Goal: Task Accomplishment & Management: Manage account settings

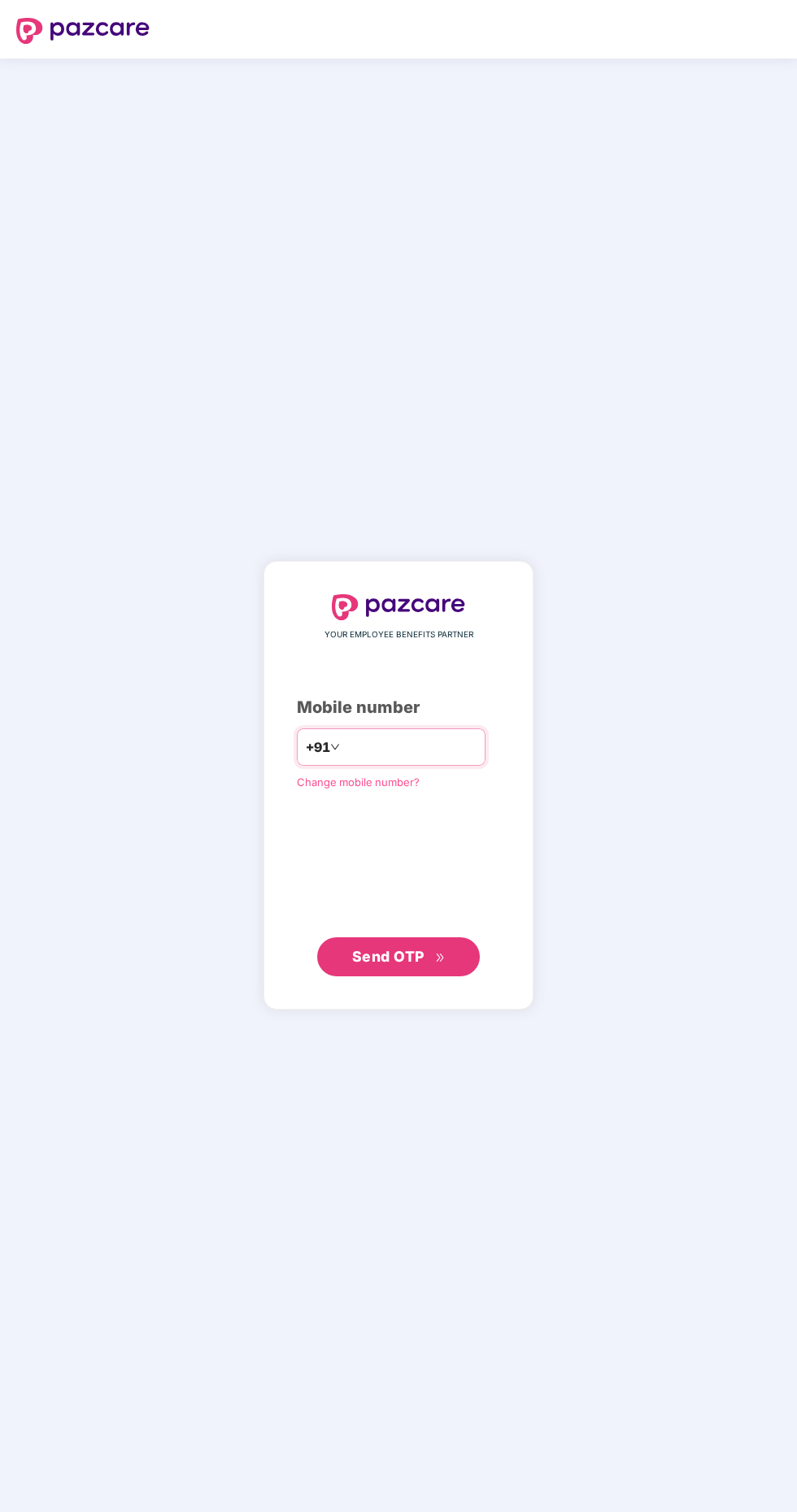
click at [409, 760] on input "number" at bounding box center [409, 747] width 133 height 26
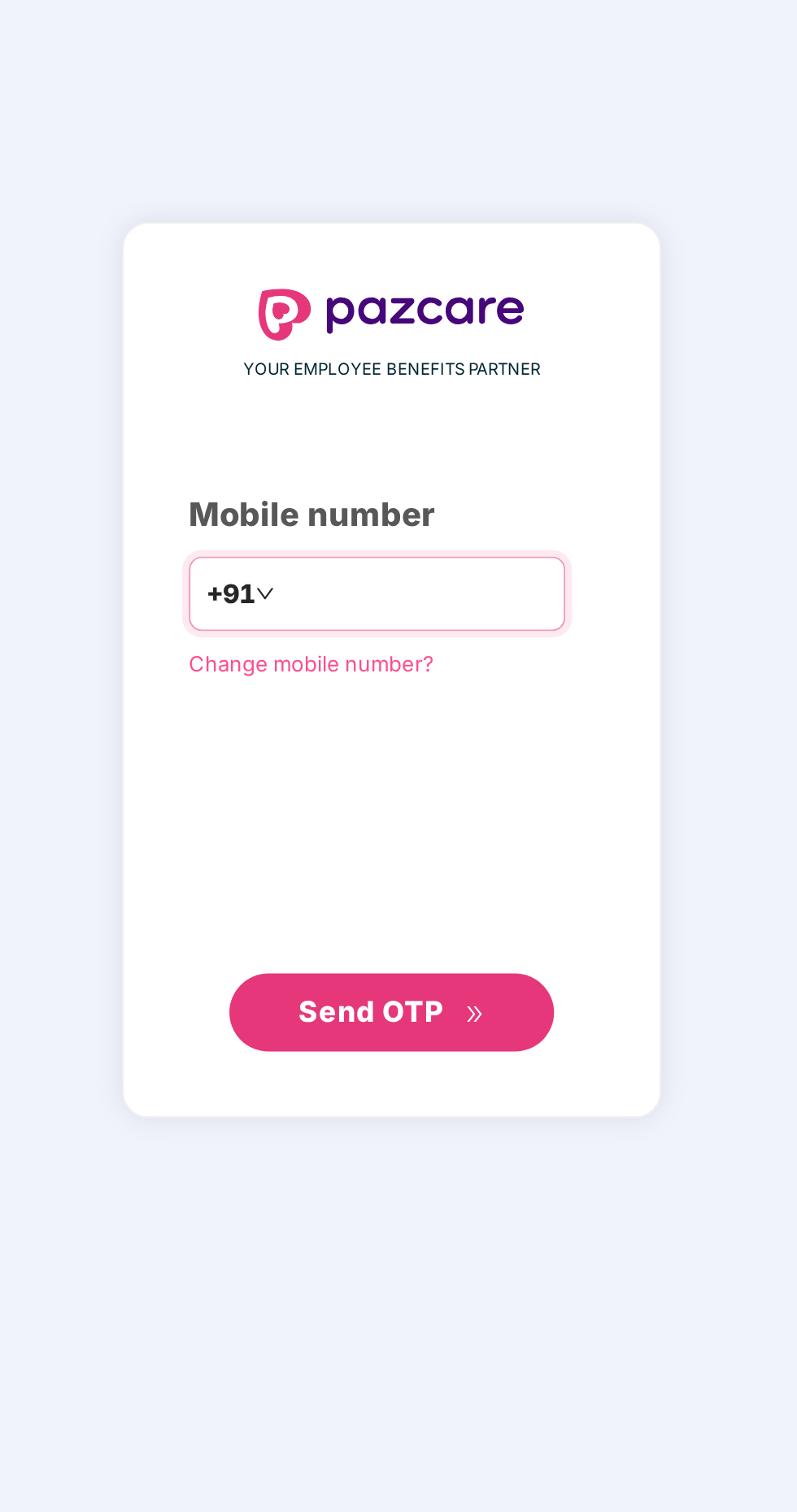
type input "**********"
click at [429, 976] on button "Send OTP" at bounding box center [398, 956] width 162 height 39
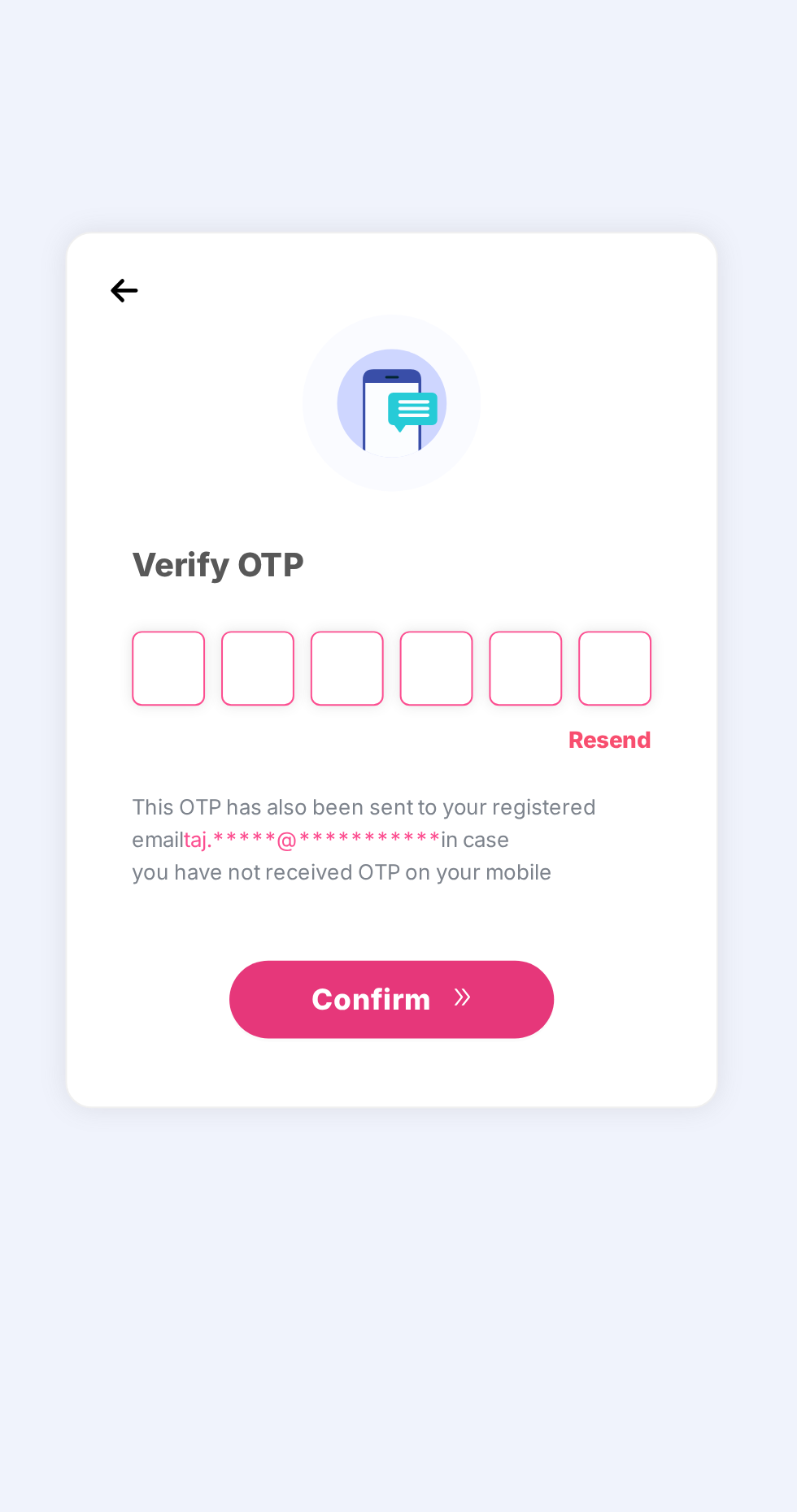
scroll to position [4, 0]
paste input "*"
type input "*"
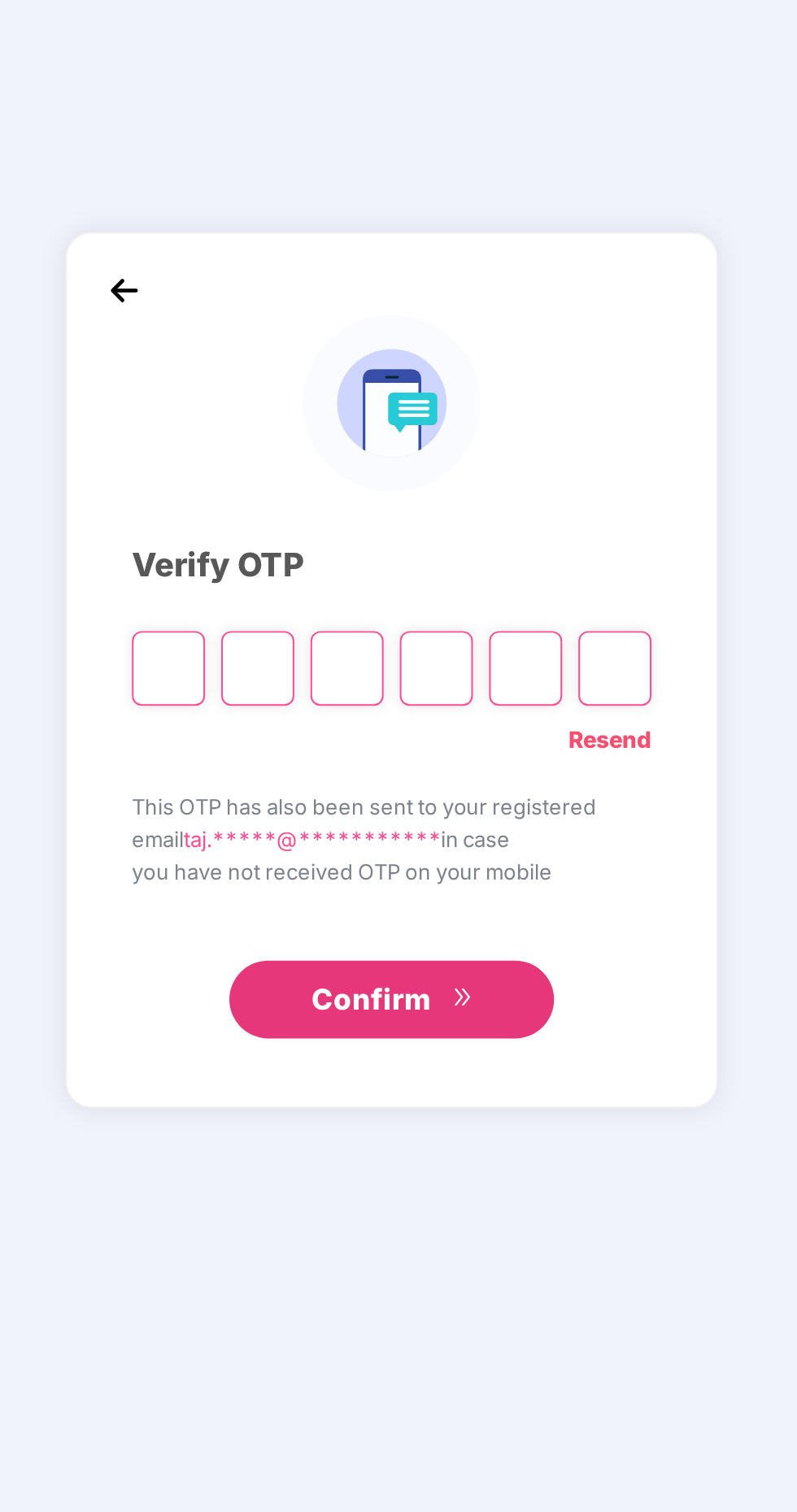
type input "*"
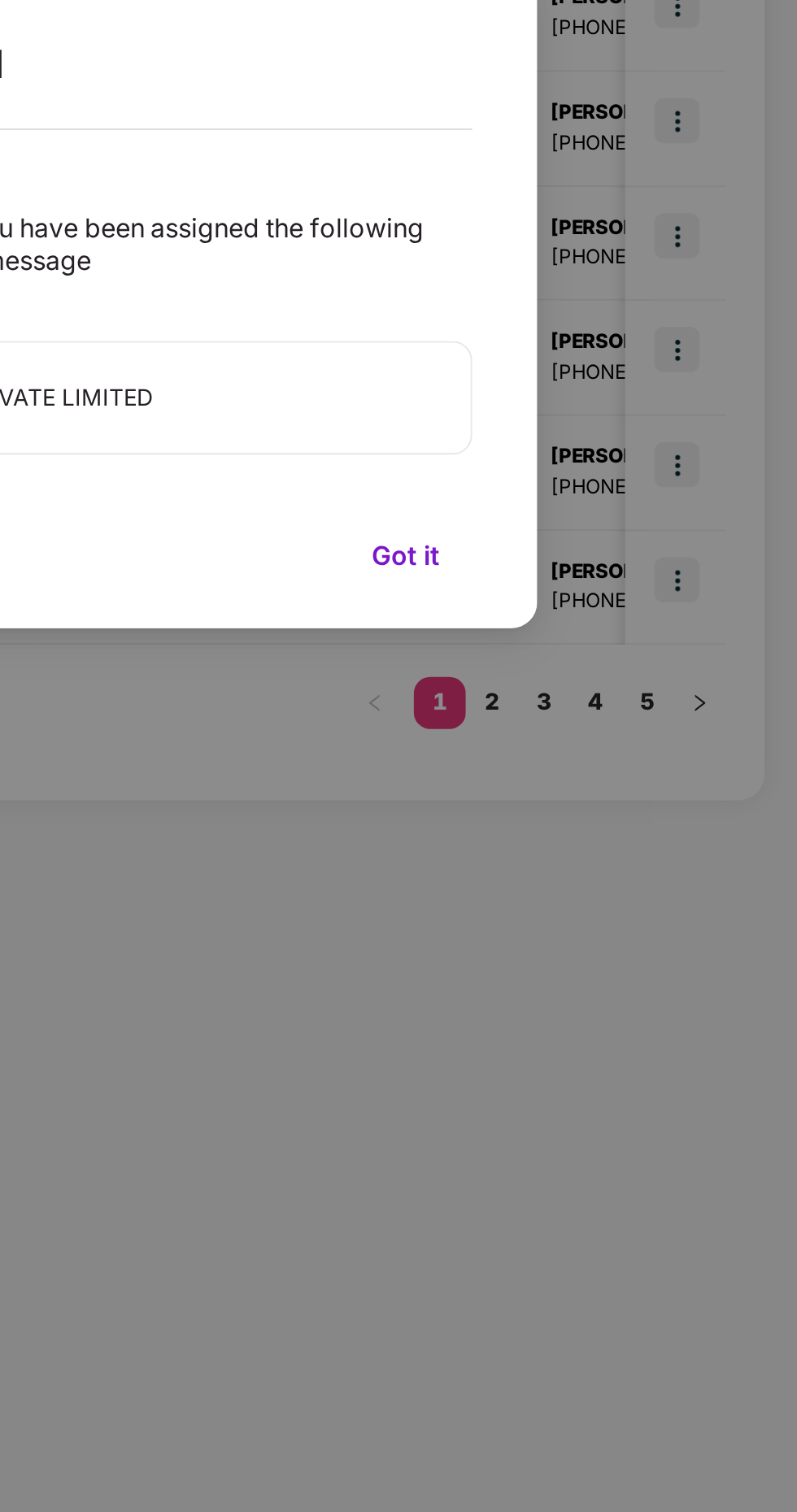
click at [605, 880] on button "Got it" at bounding box center [601, 885] width 67 height 25
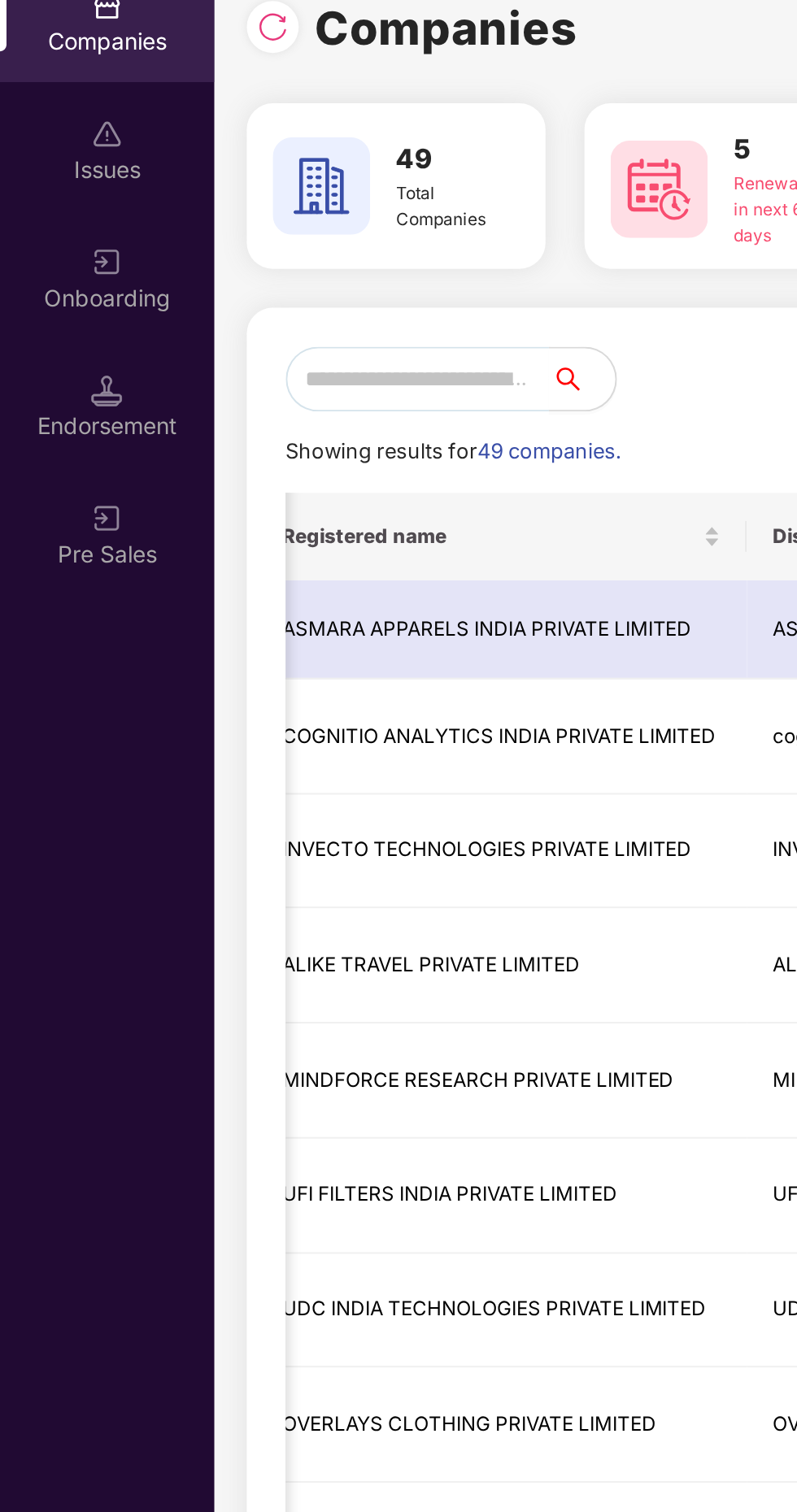
scroll to position [0, 54]
click at [208, 257] on input "text" at bounding box center [209, 261] width 132 height 32
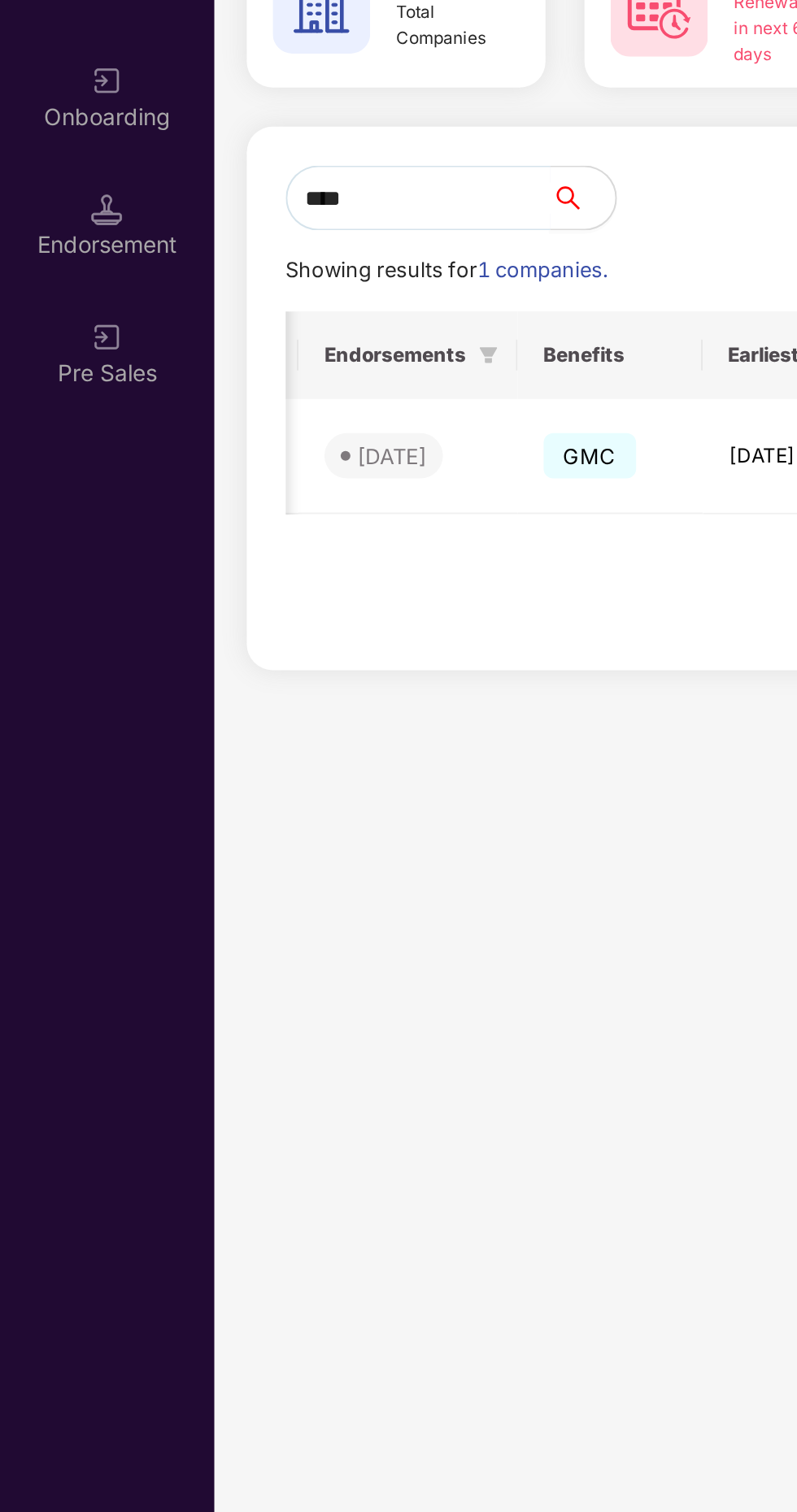
scroll to position [0, 444]
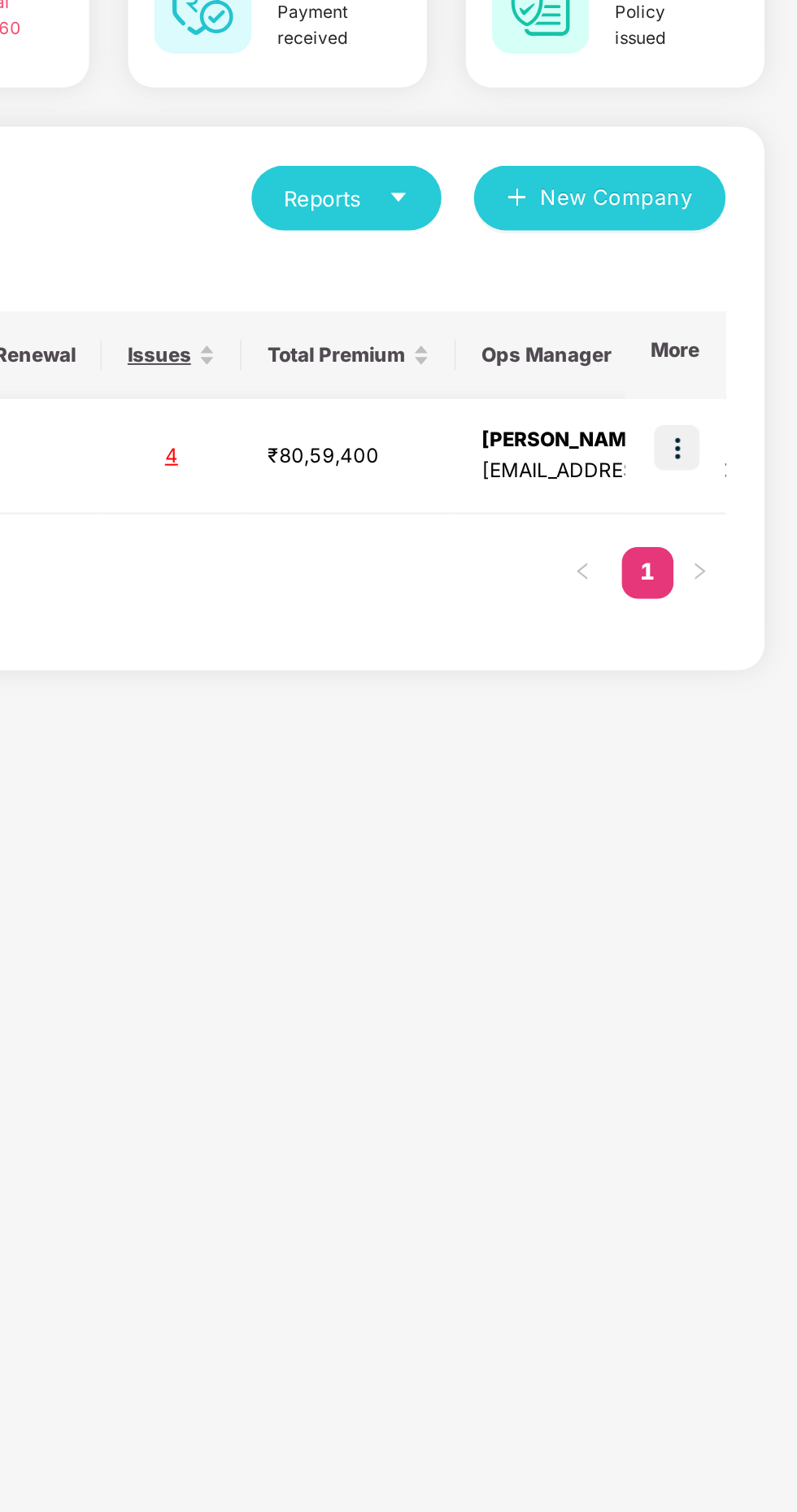
type input "****"
click at [733, 389] on img at bounding box center [737, 387] width 23 height 23
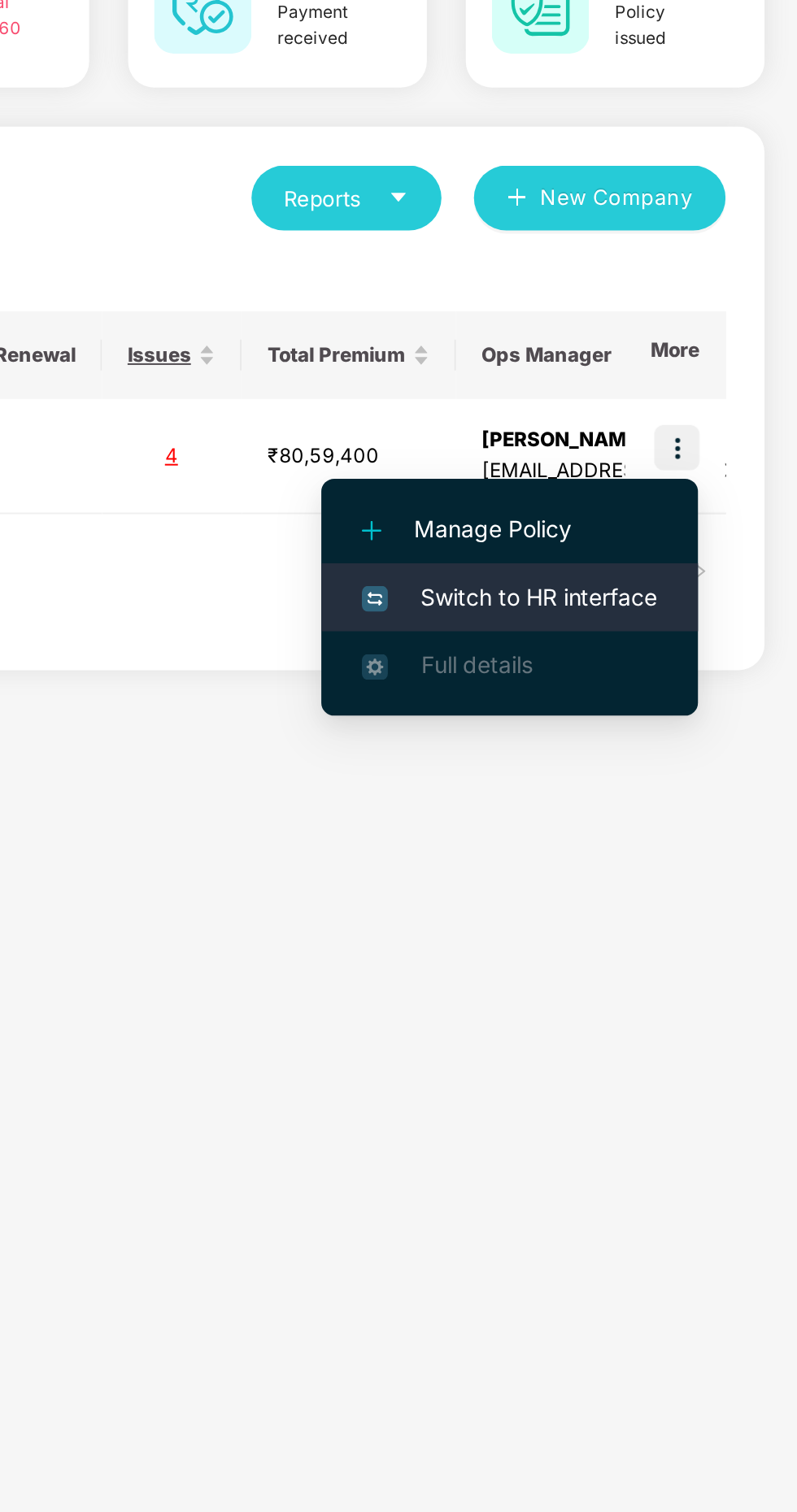
click at [679, 463] on span "Switch to HR interface" at bounding box center [653, 461] width 148 height 18
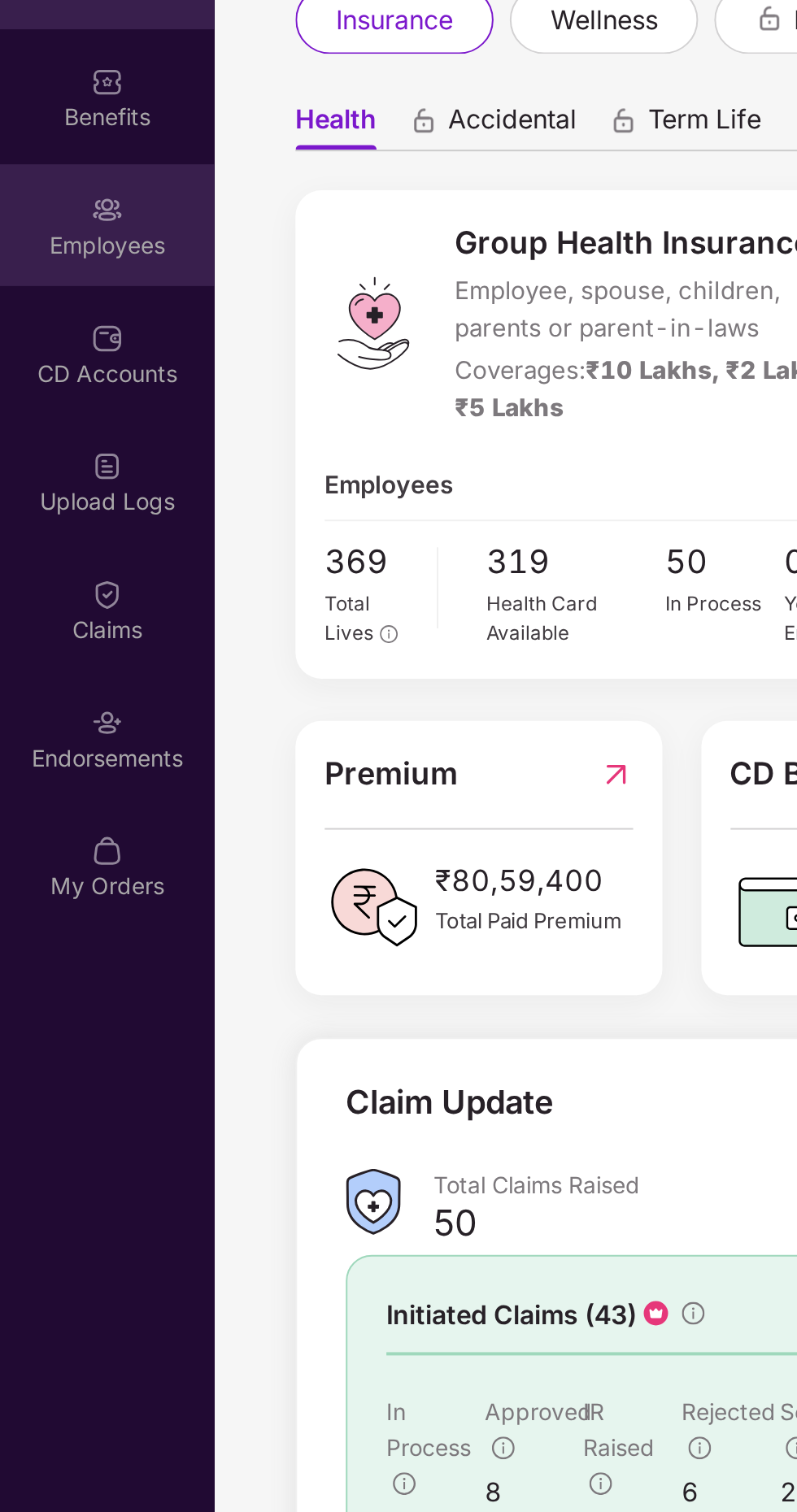
click at [46, 284] on div "Employees" at bounding box center [54, 285] width 108 height 16
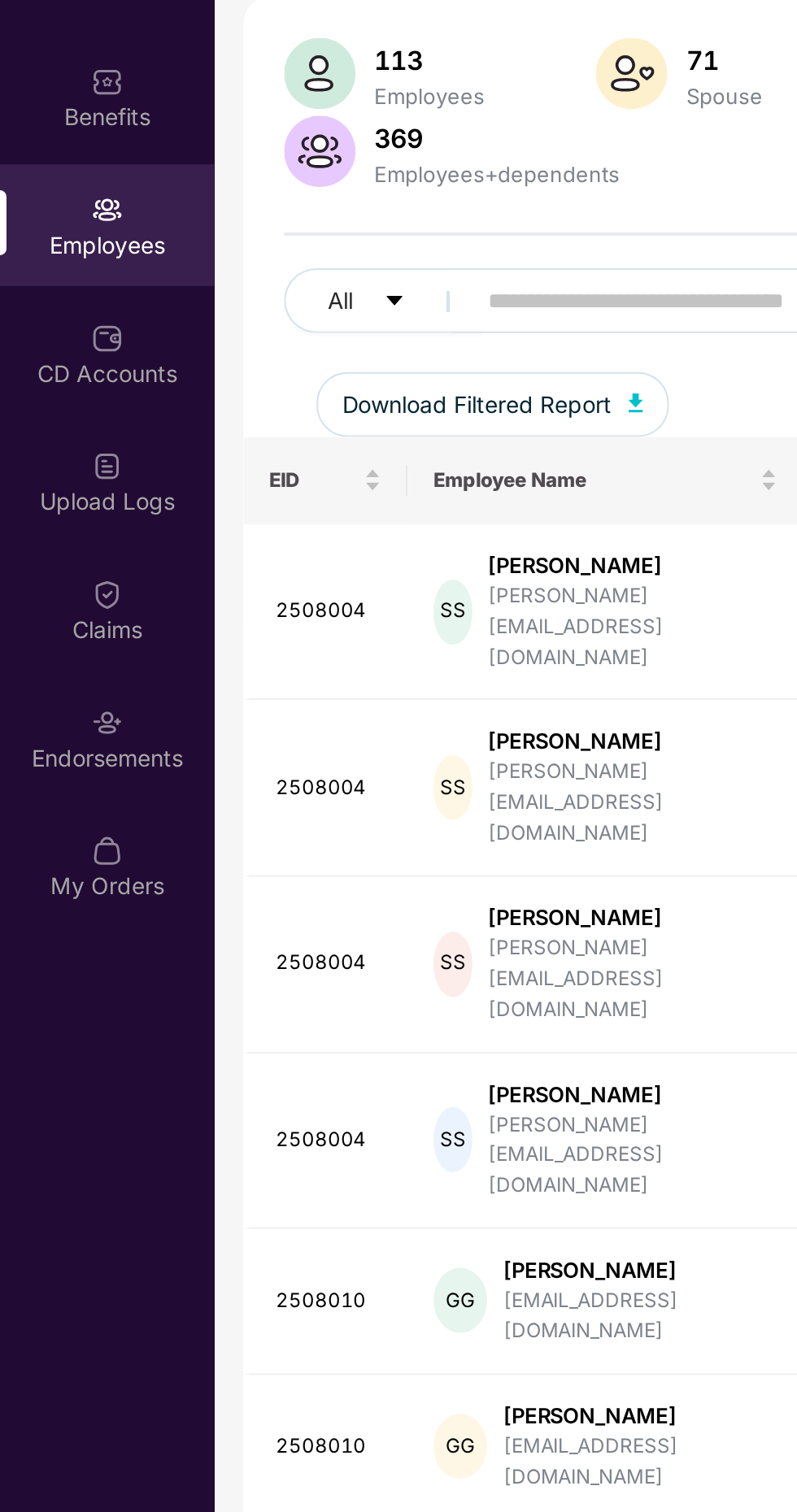
click at [277, 308] on input "text" at bounding box center [390, 313] width 291 height 25
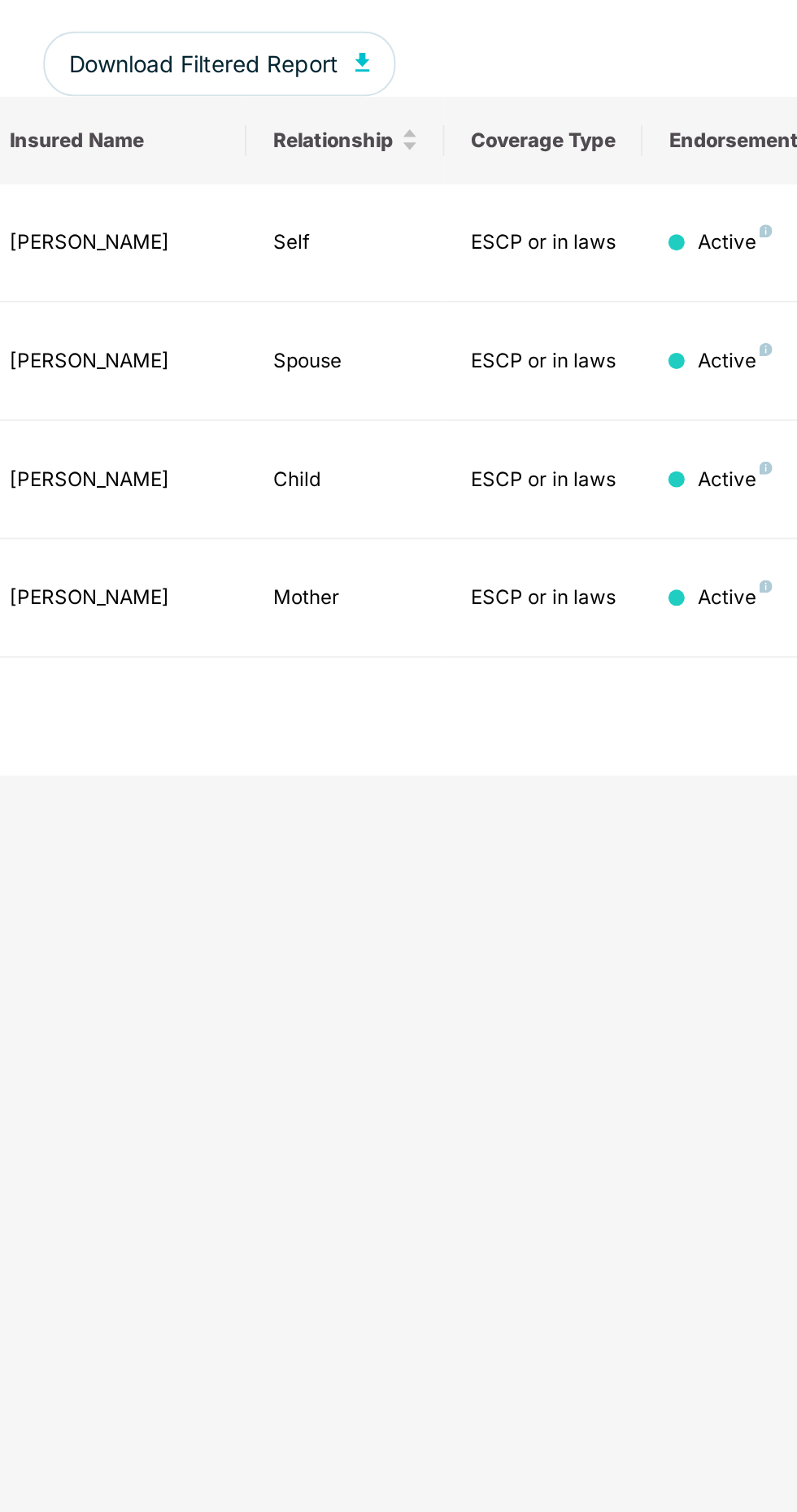
scroll to position [0, 397]
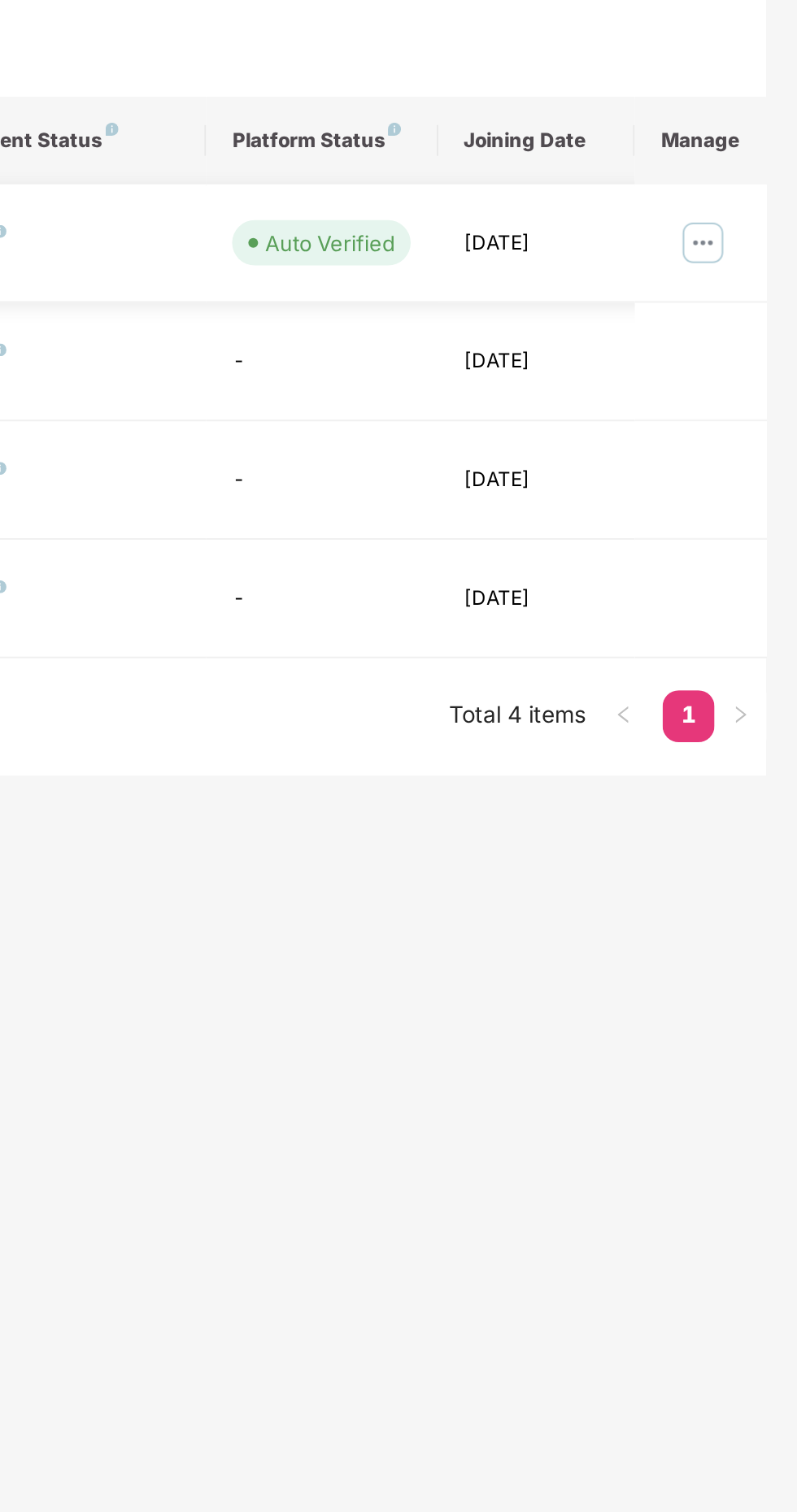
type input "******"
click at [752, 404] on img at bounding box center [750, 403] width 26 height 26
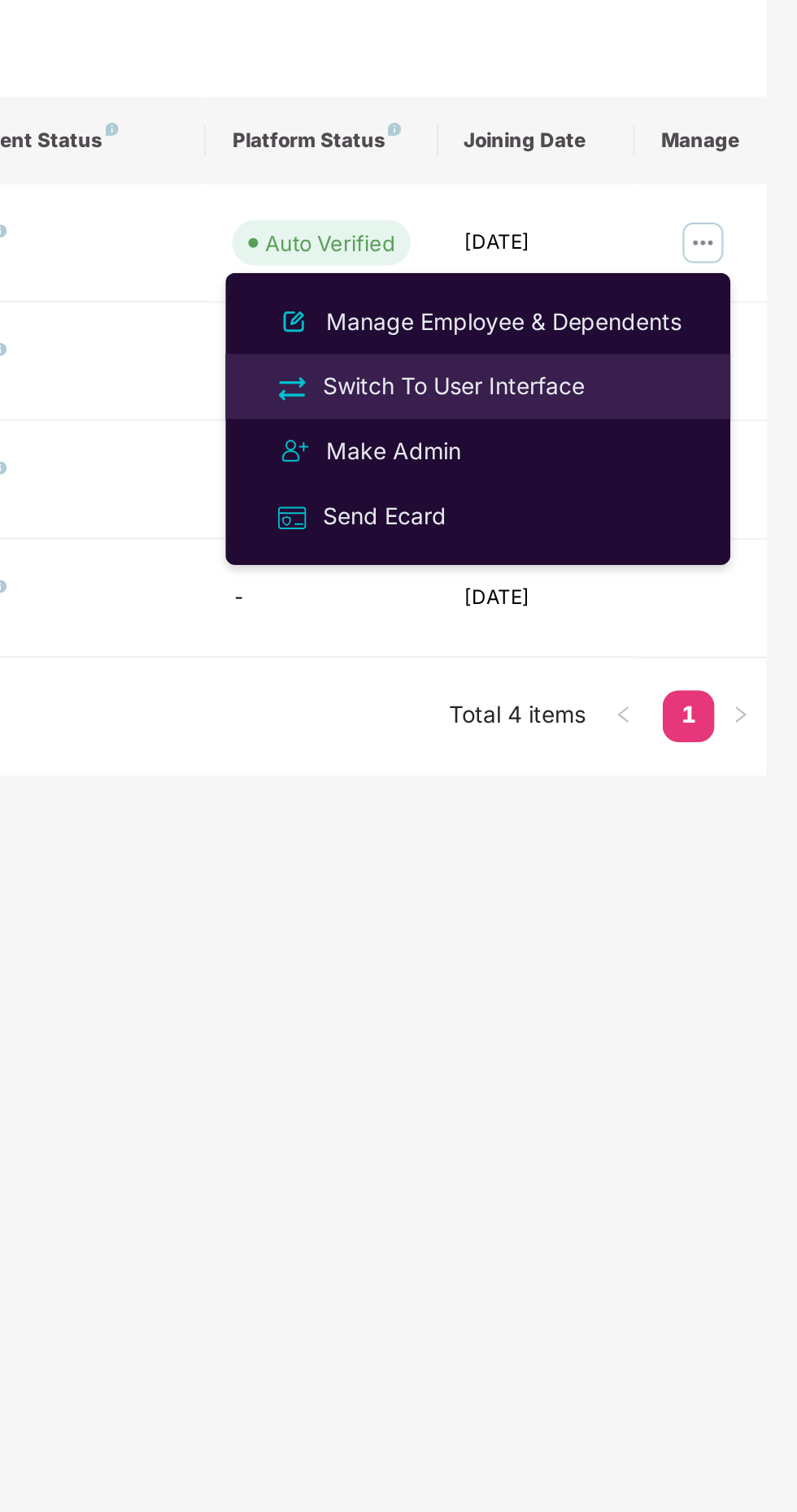
click at [672, 474] on div "Switch To User Interface" at bounding box center [624, 474] width 138 height 18
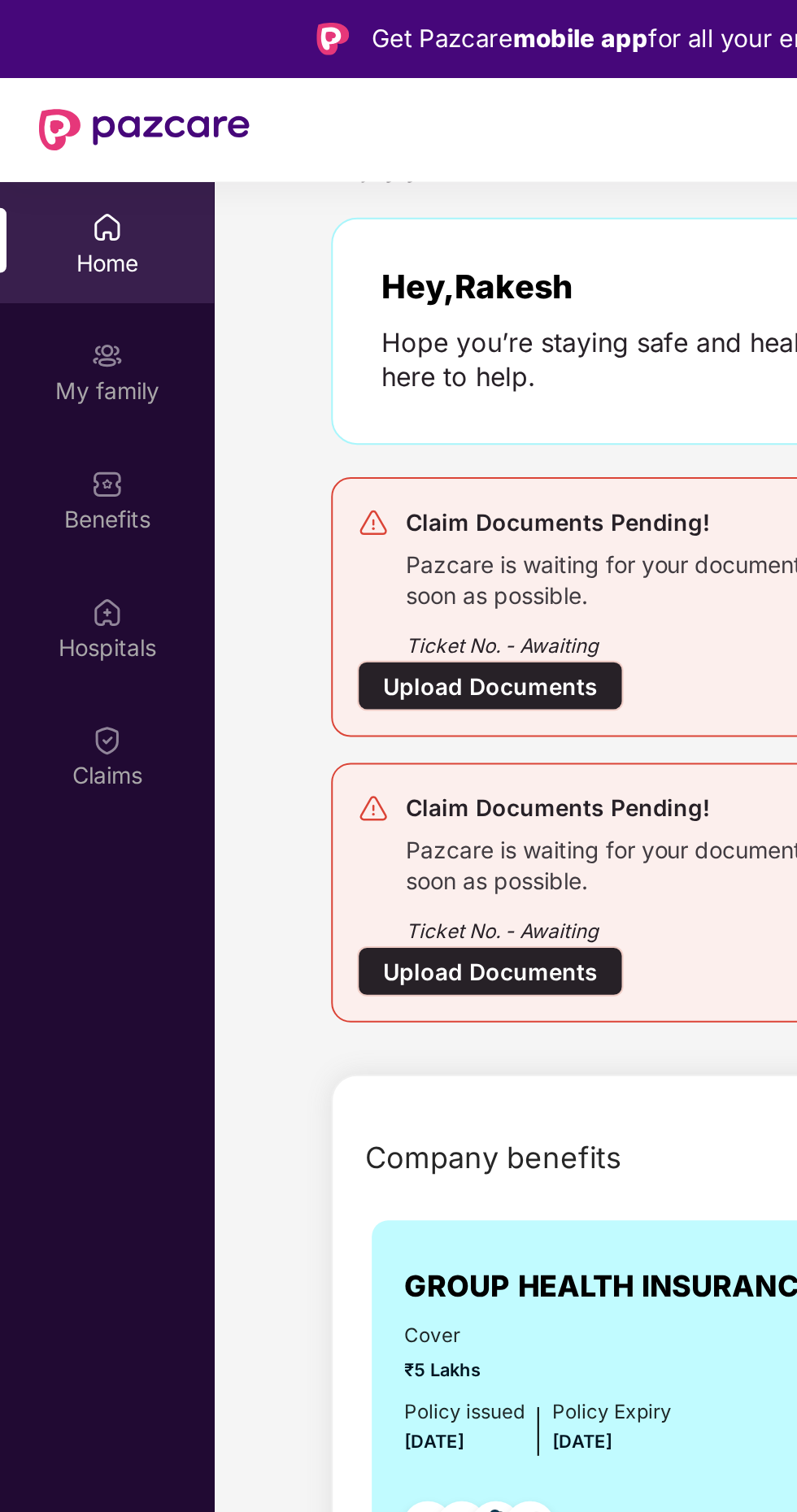
scroll to position [60, 0]
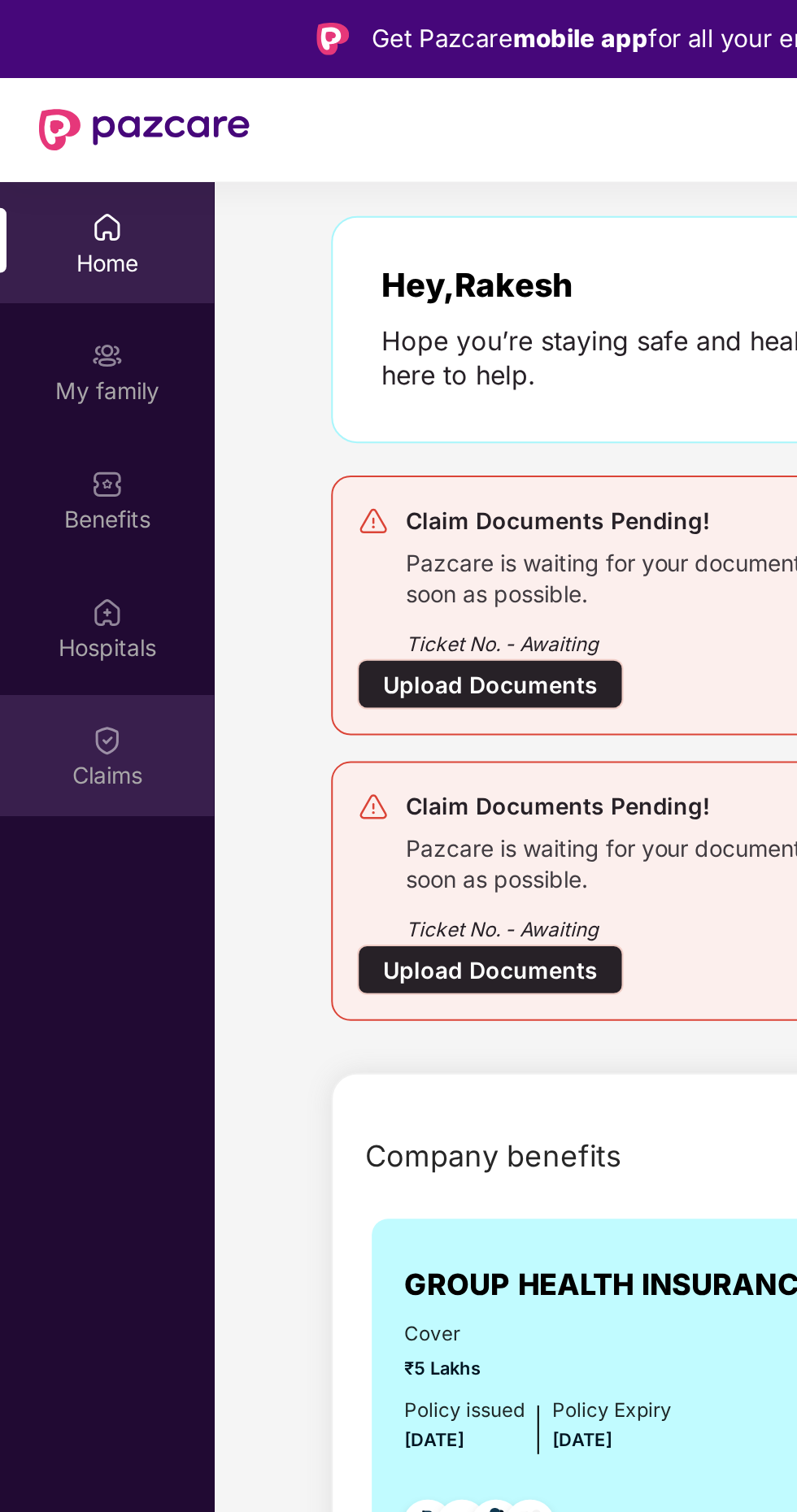
click at [58, 382] on div "Claims" at bounding box center [54, 388] width 108 height 16
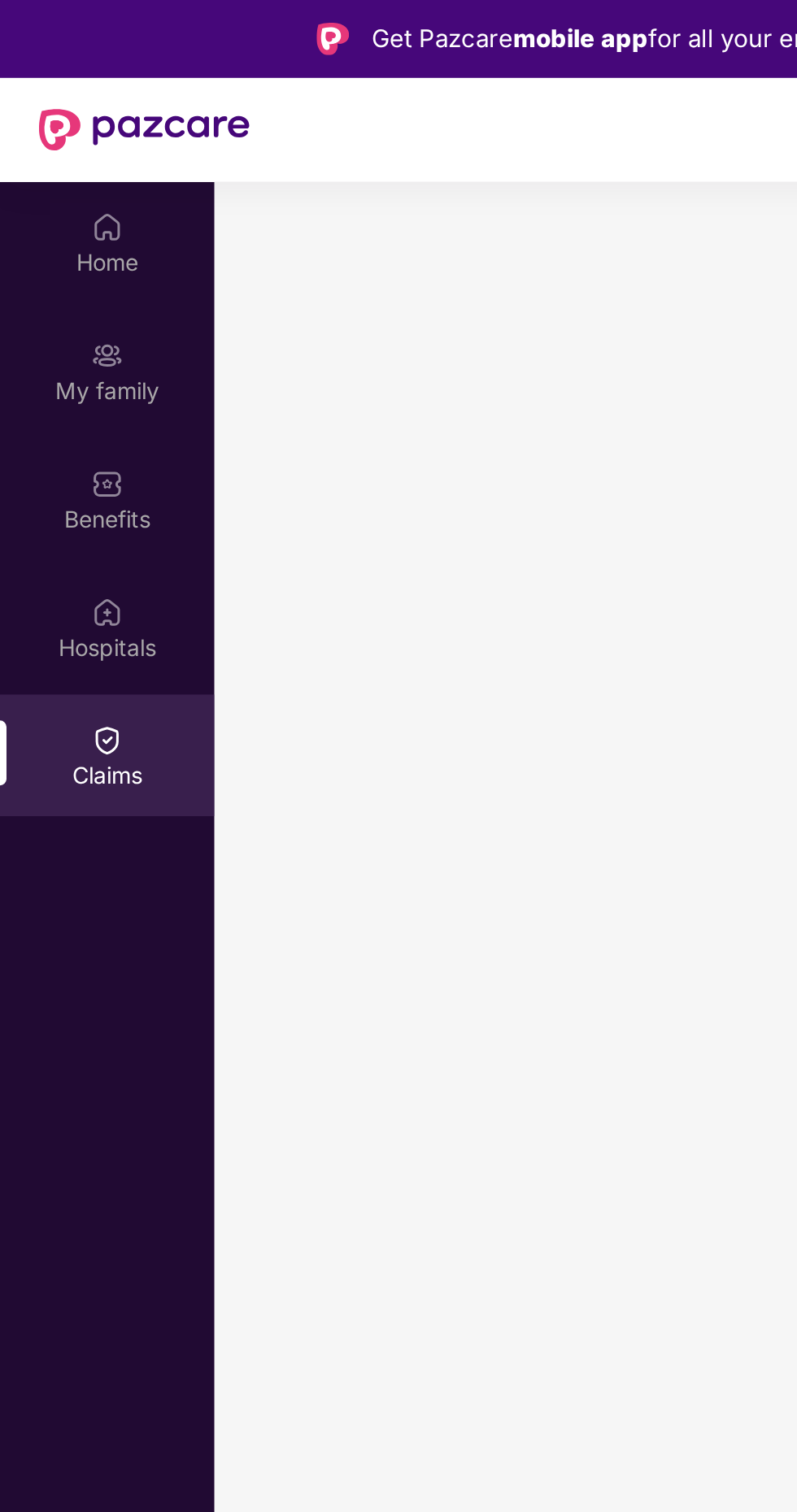
scroll to position [0, 0]
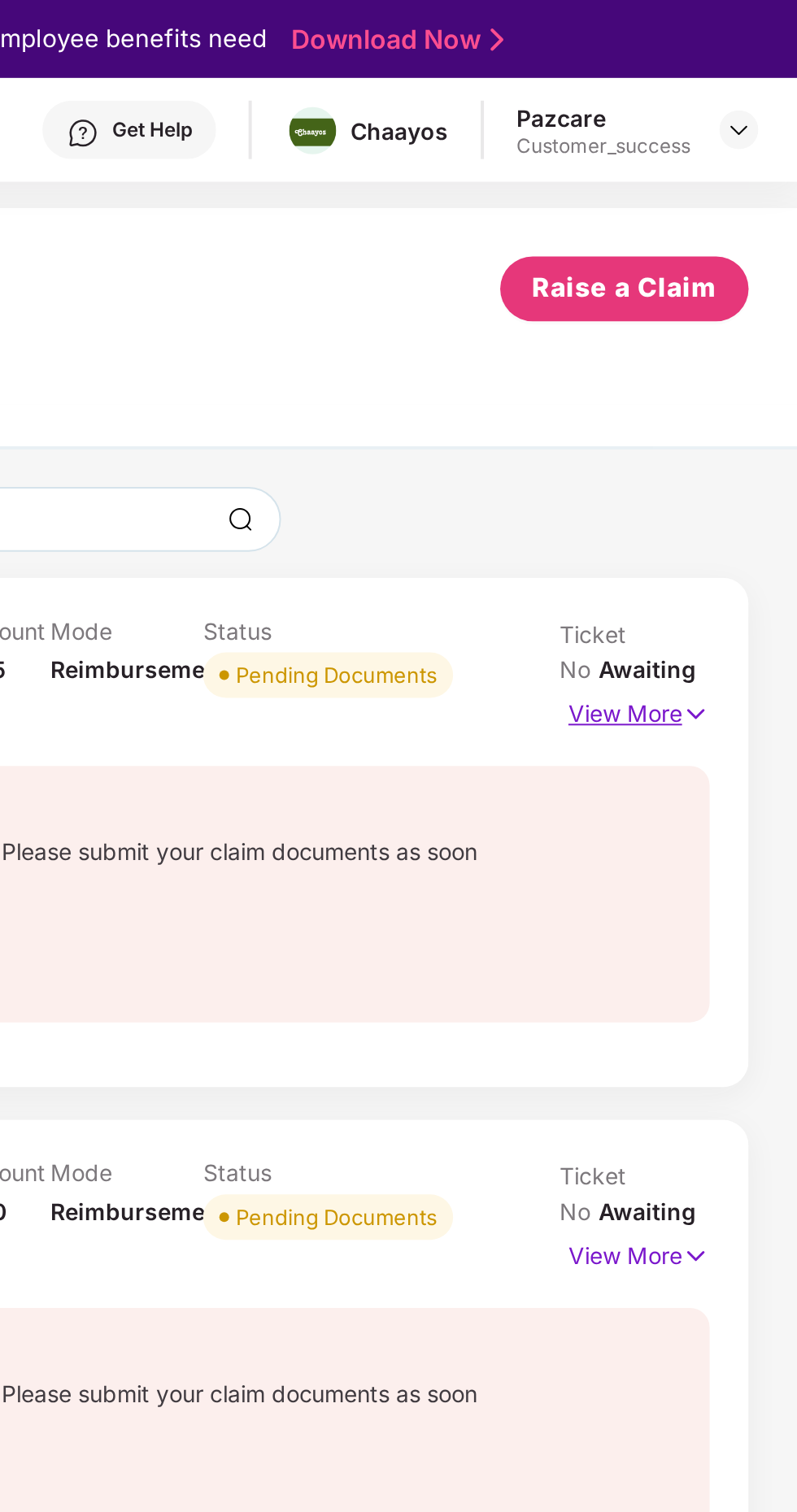
click at [743, 361] on img at bounding box center [745, 357] width 14 height 18
